Goal: Find specific page/section: Find specific page/section

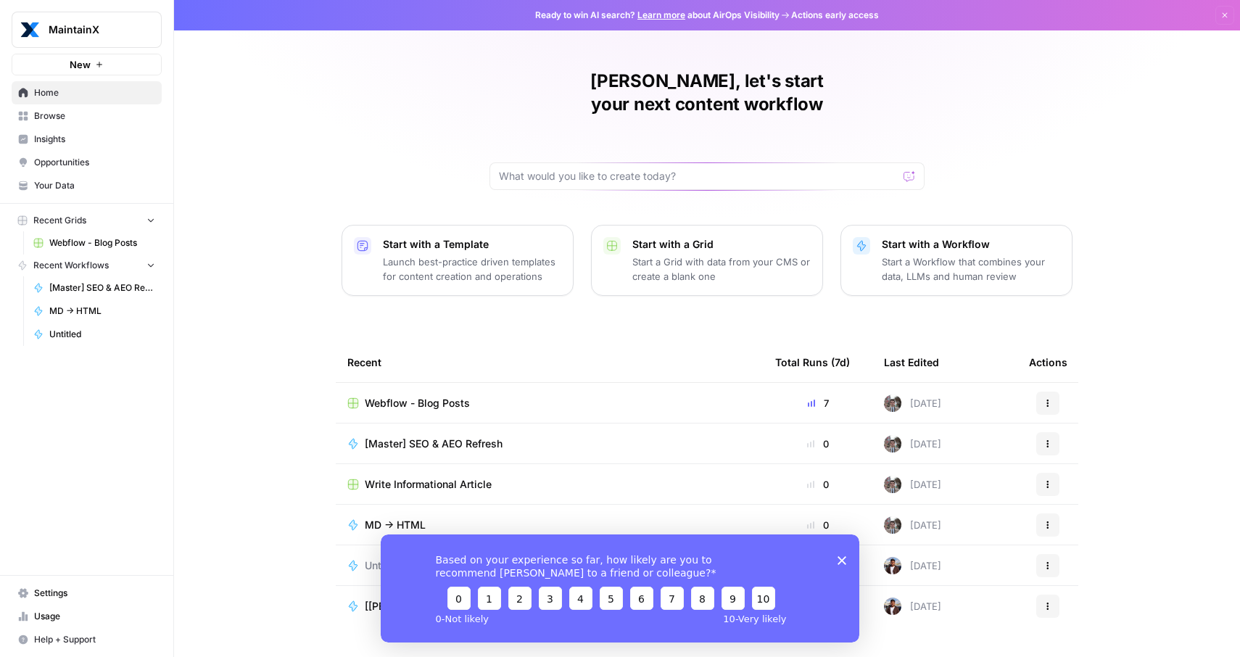
scroll to position [10, 0]
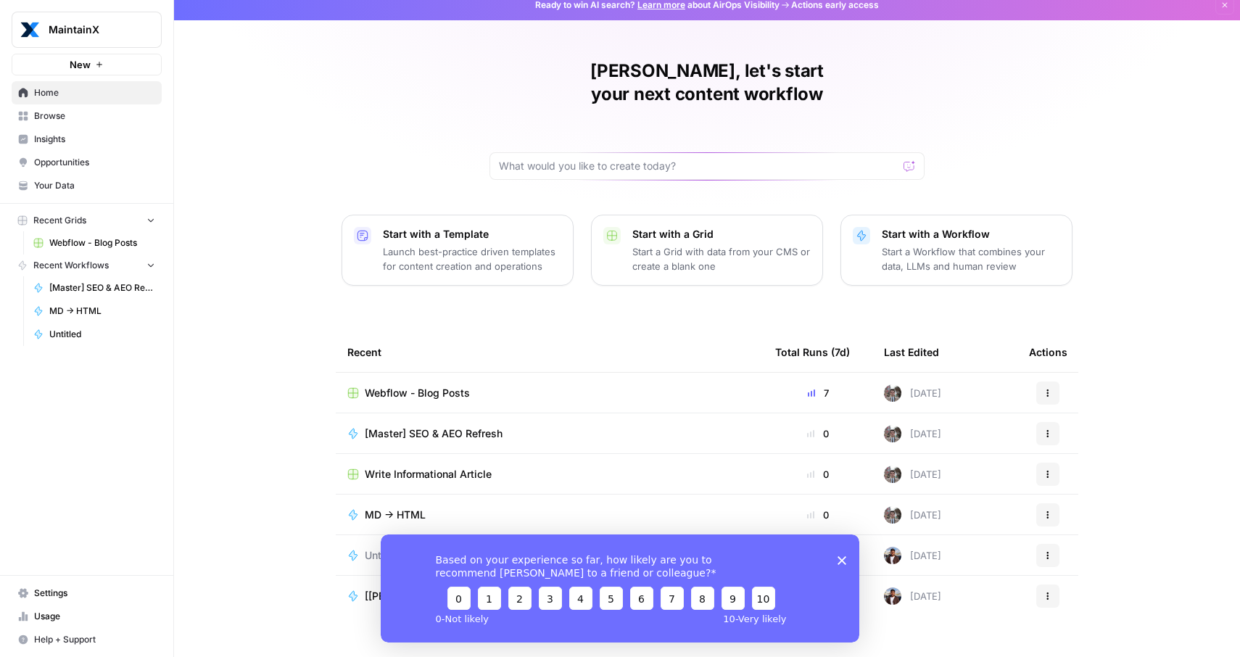
click at [546, 386] on div "Webflow - Blog Posts" at bounding box center [549, 393] width 405 height 15
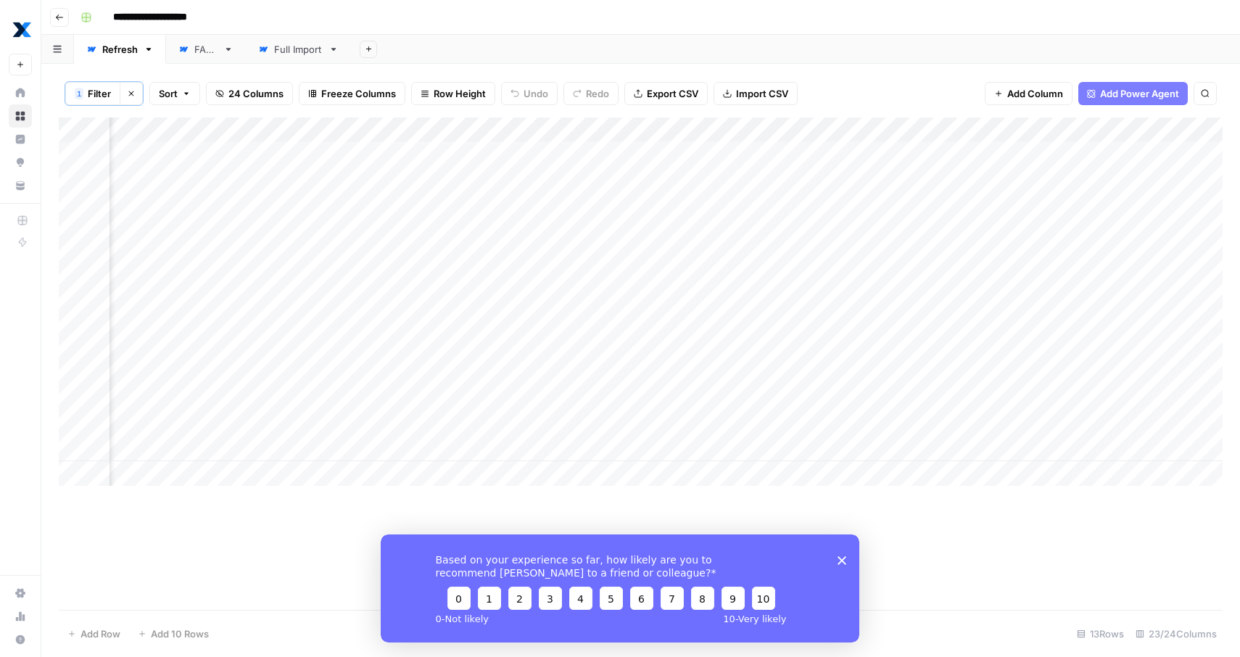
scroll to position [0, 1309]
